Goal: Find contact information: Find contact information

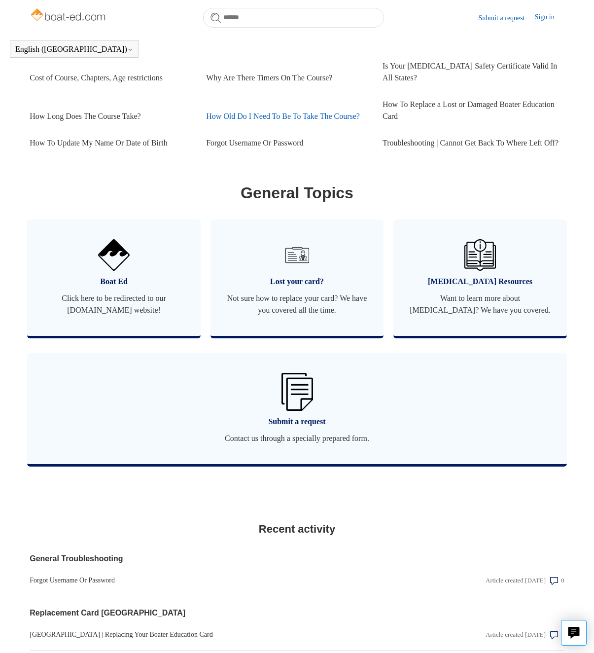
scroll to position [465, 0]
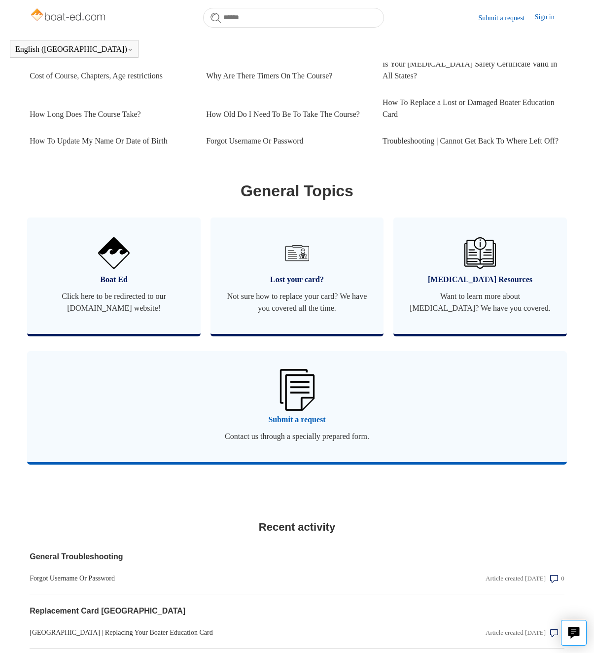
click at [302, 410] on img at bounding box center [297, 389] width 35 height 41
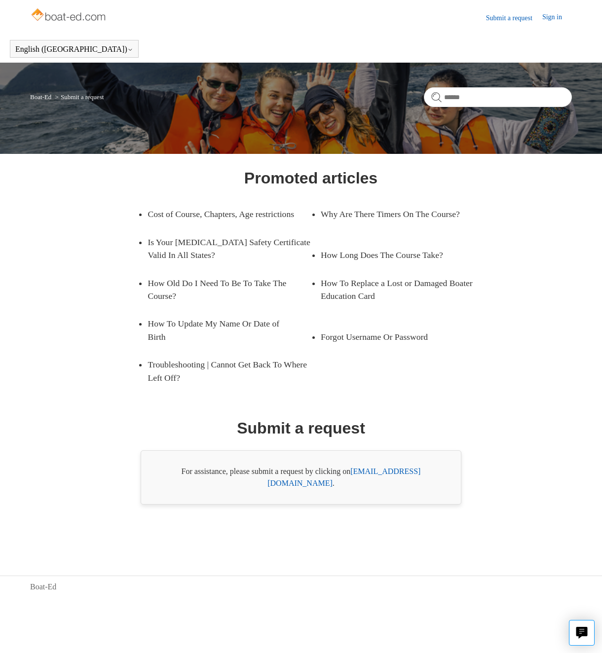
click at [390, 484] on link "support@boat-ed.com" at bounding box center [343, 477] width 153 height 20
click at [63, 22] on img at bounding box center [69, 16] width 78 height 20
